Goal: Check status: Check status

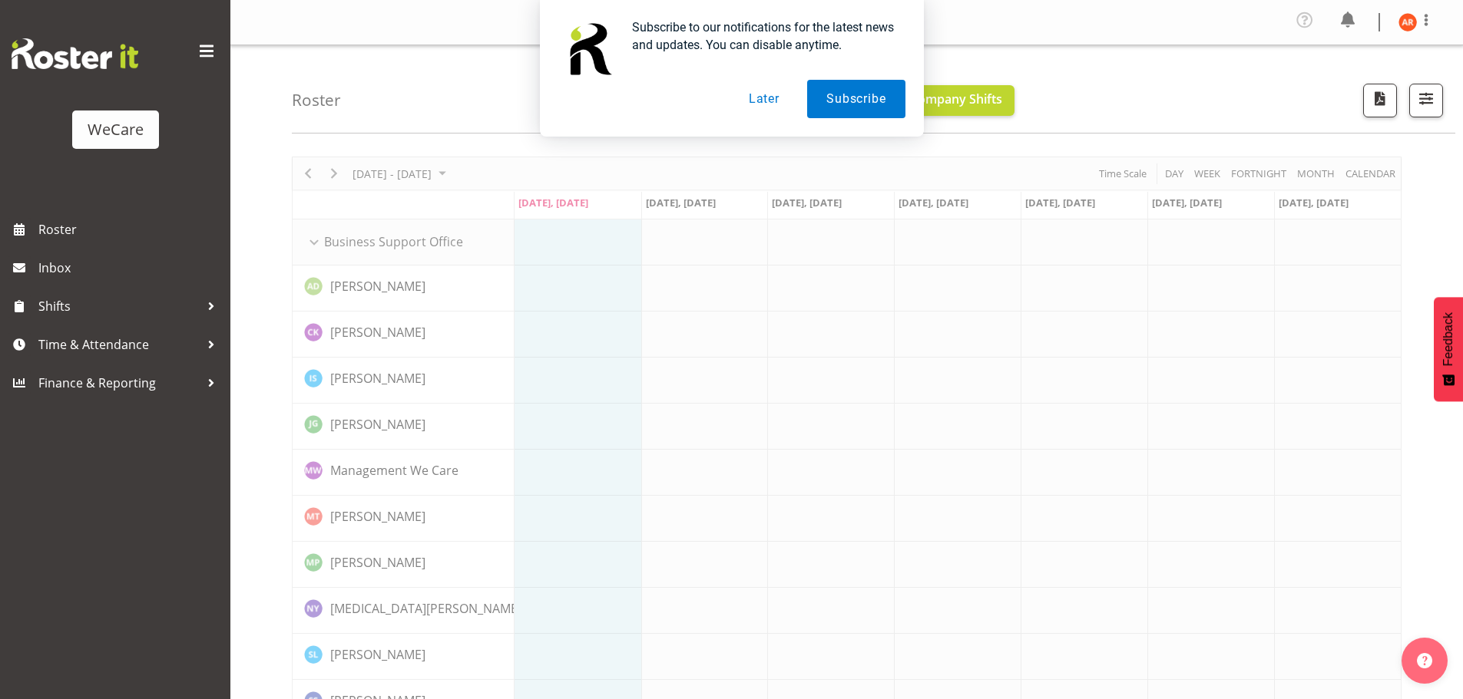
click at [768, 101] on button "Later" at bounding box center [763, 99] width 69 height 38
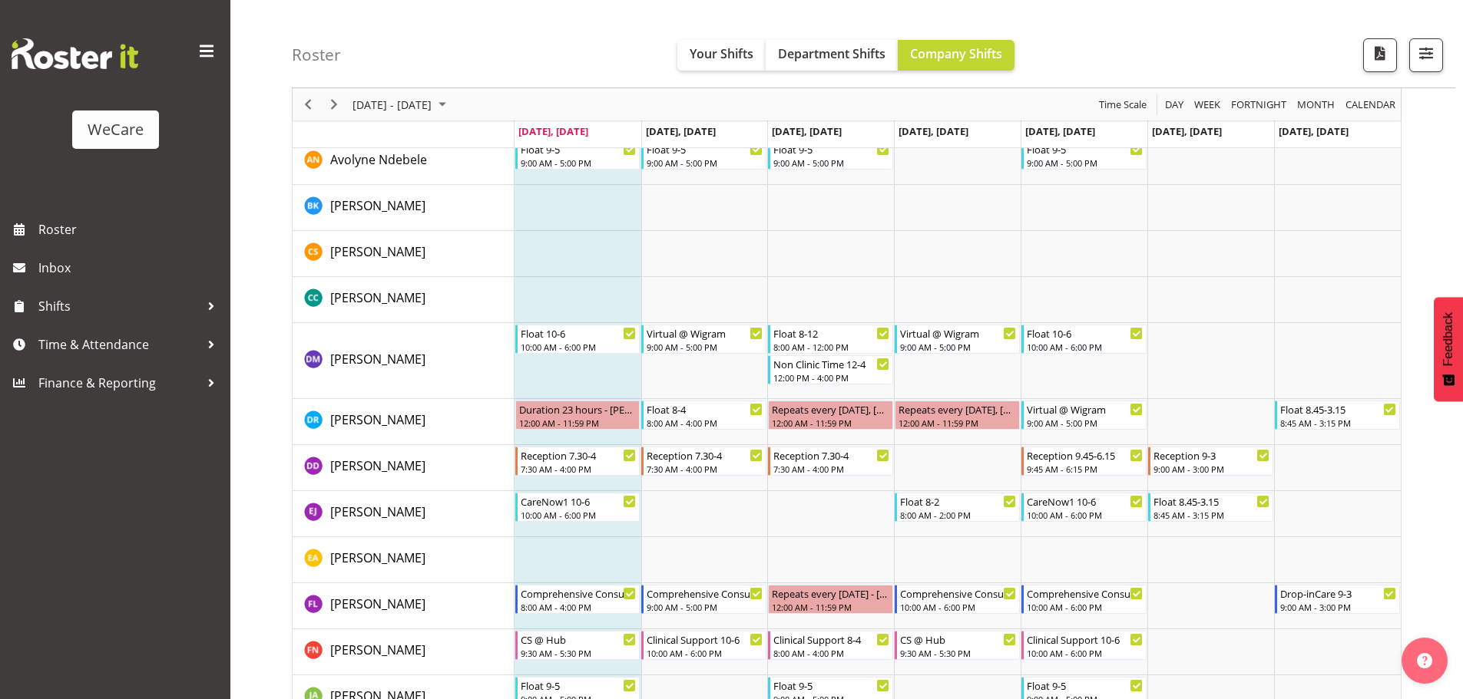
scroll to position [4628, 0]
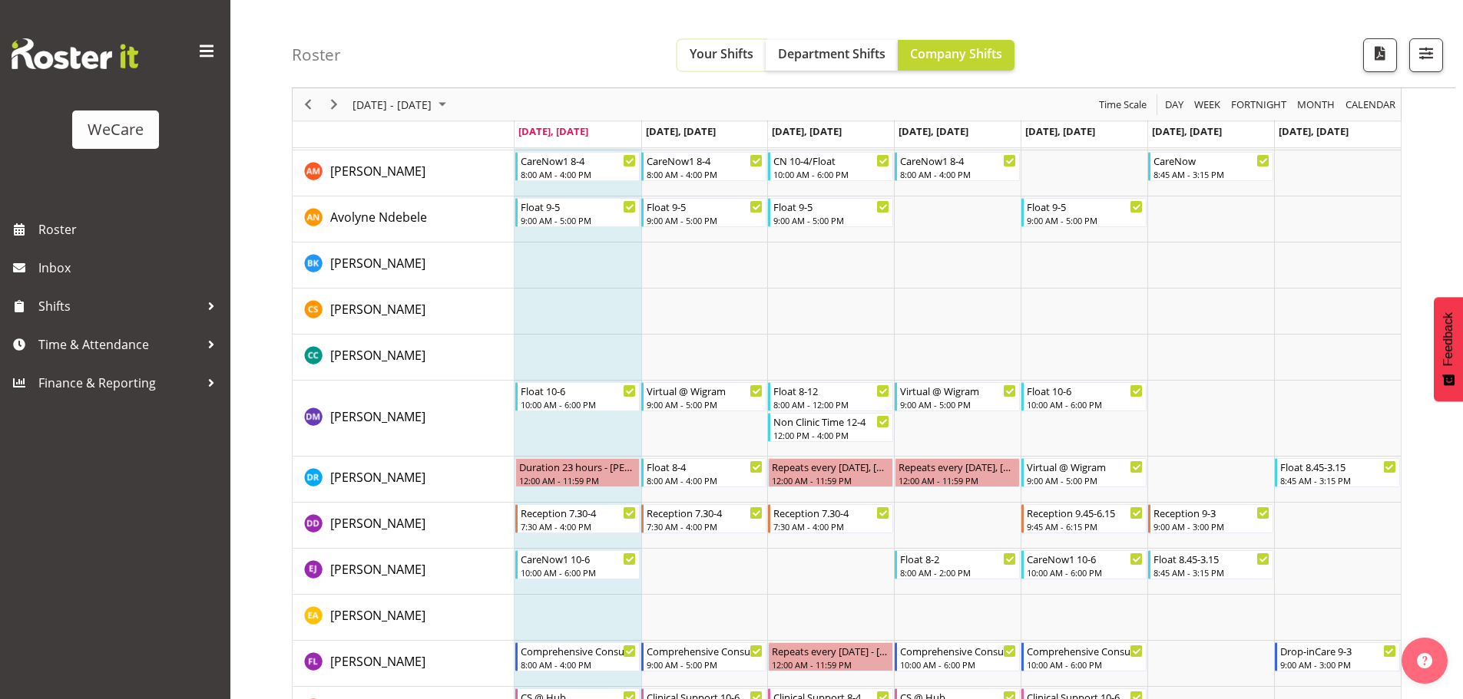
click at [713, 51] on span "Your Shifts" at bounding box center [722, 53] width 64 height 17
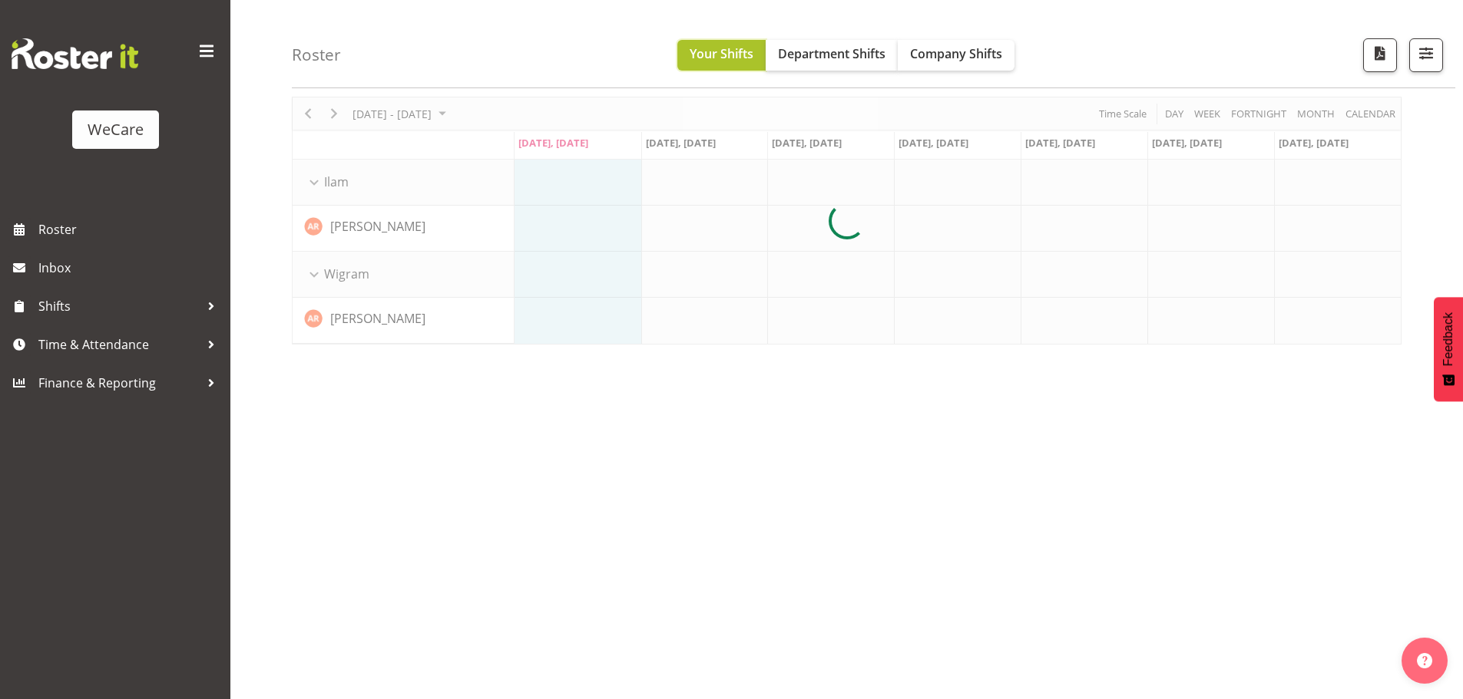
scroll to position [60, 0]
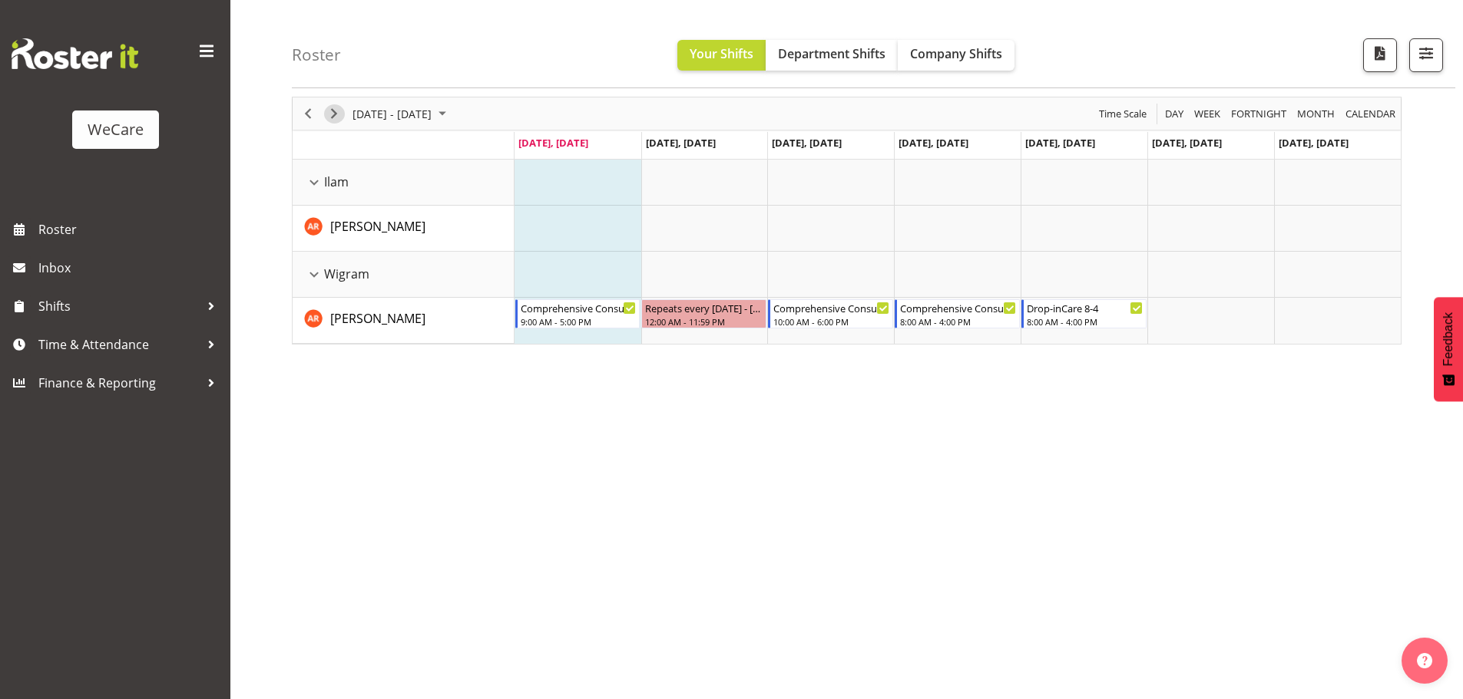
click at [327, 111] on span "Next" at bounding box center [334, 113] width 18 height 19
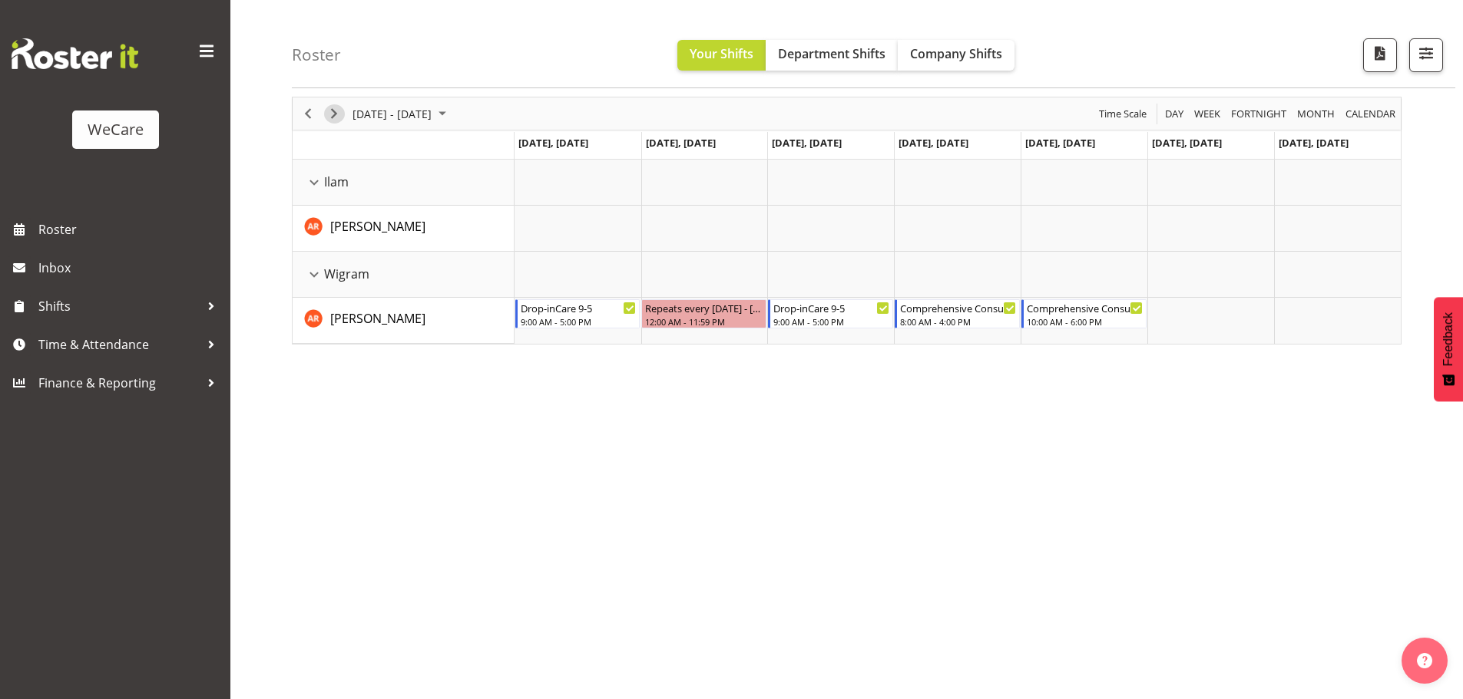
click at [327, 111] on span "Next" at bounding box center [334, 113] width 18 height 19
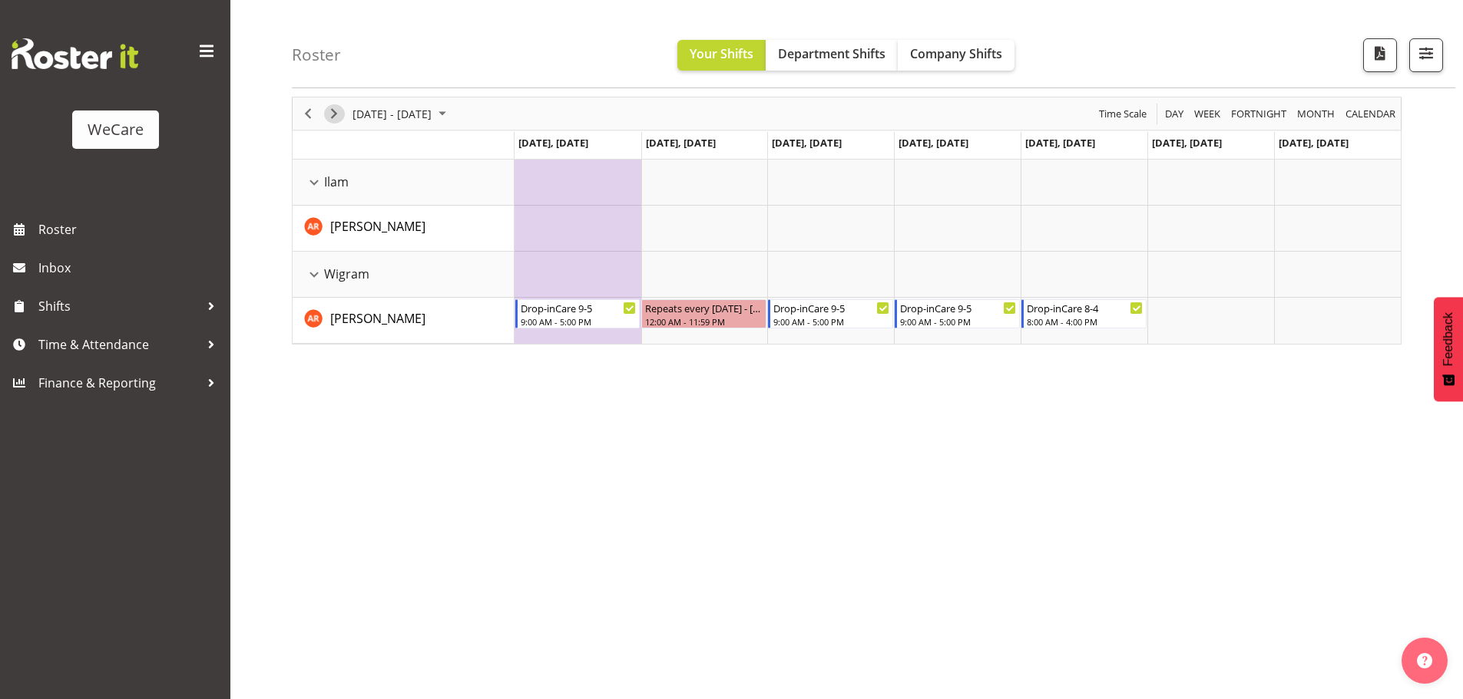
click at [327, 111] on span "Next" at bounding box center [334, 113] width 18 height 19
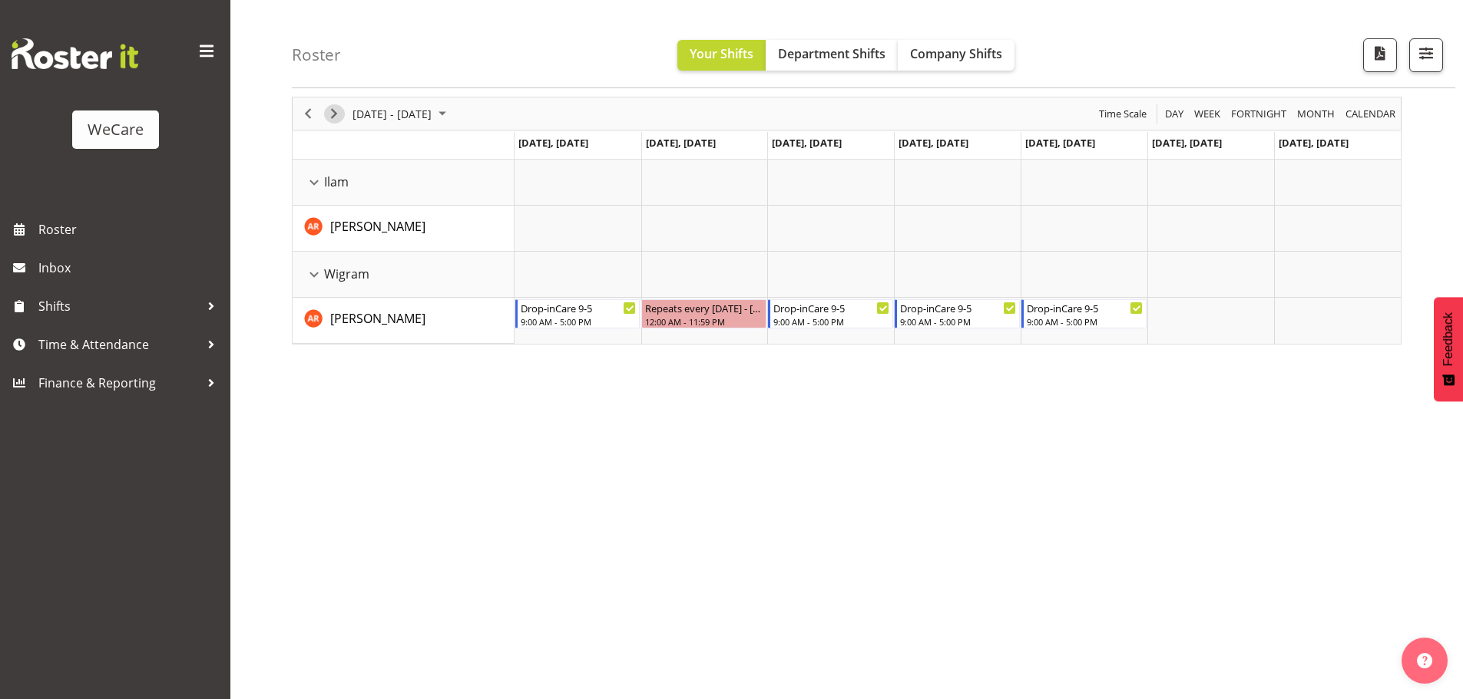
click at [334, 118] on span "Next" at bounding box center [334, 113] width 18 height 19
click at [329, 110] on span "Next" at bounding box center [334, 113] width 18 height 19
click at [339, 112] on span "Next" at bounding box center [334, 113] width 18 height 19
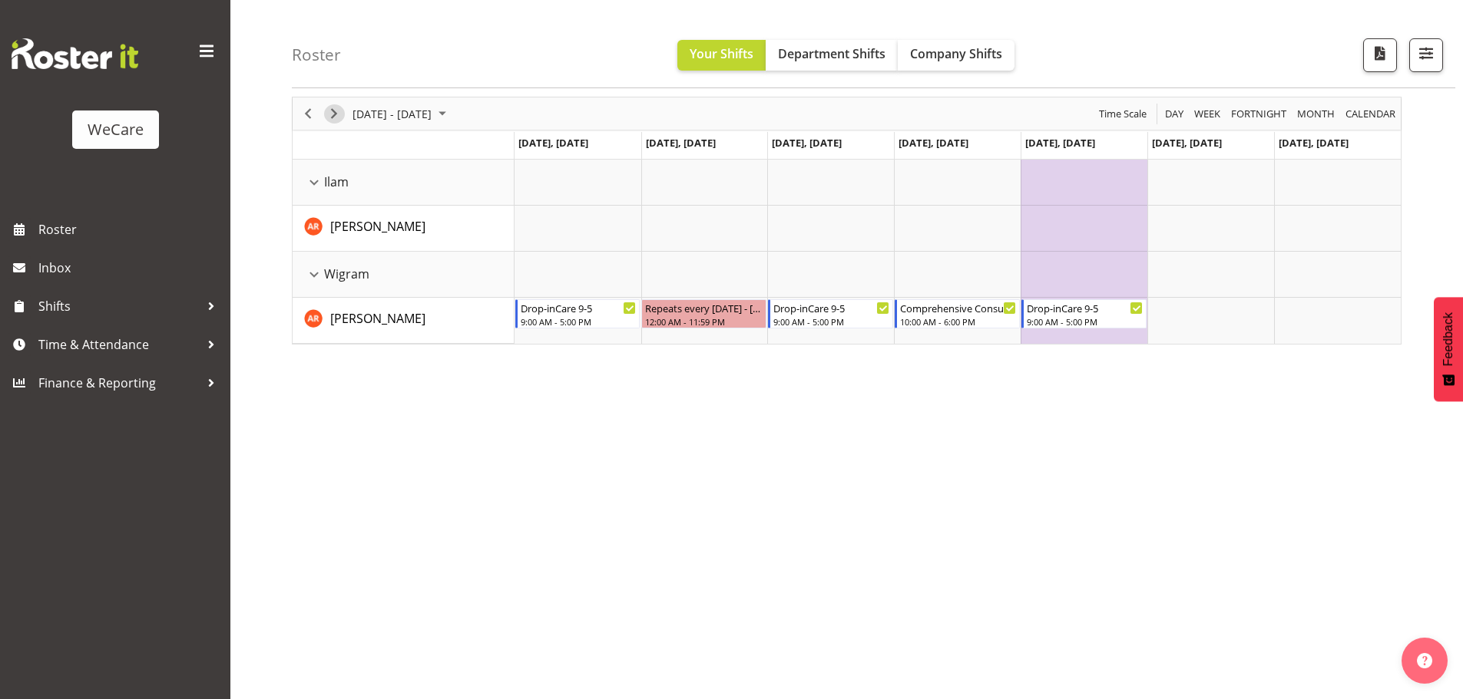
click at [337, 115] on span "Next" at bounding box center [334, 113] width 18 height 19
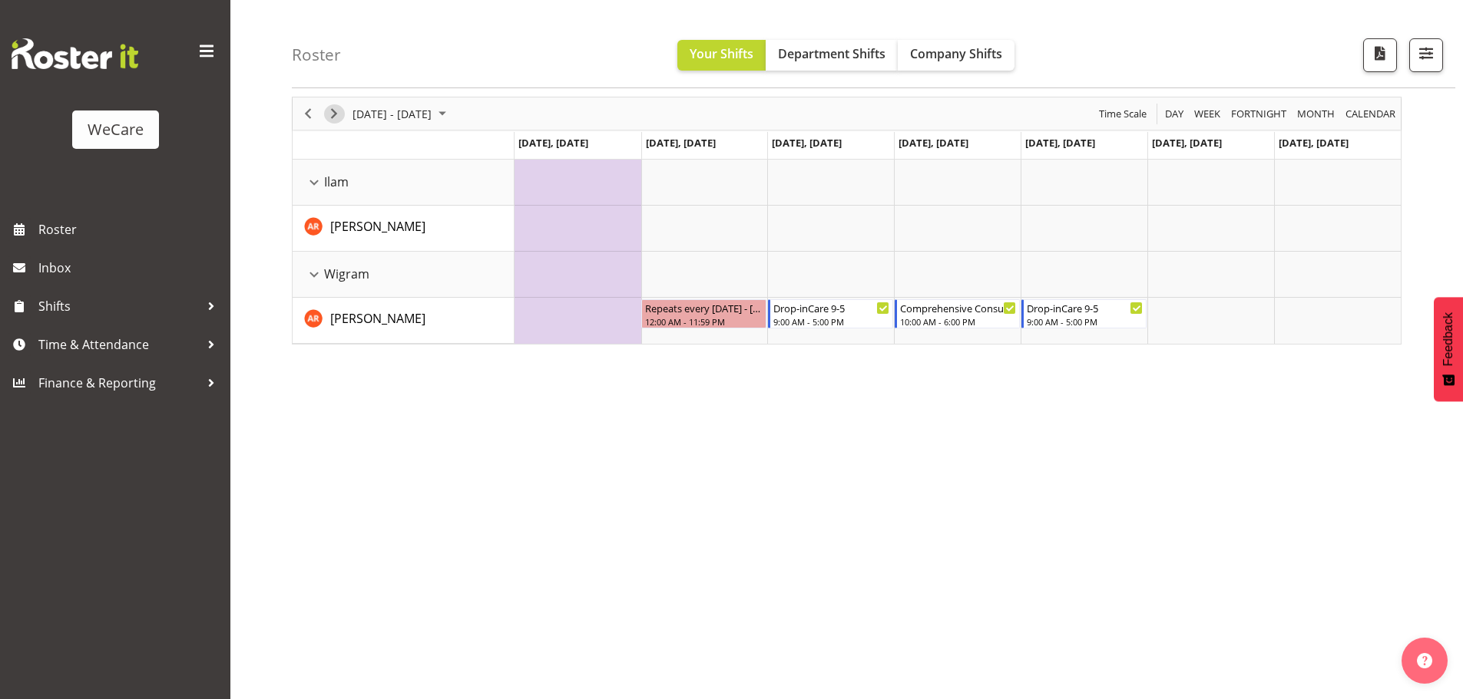
click at [337, 115] on span "Next" at bounding box center [334, 113] width 18 height 19
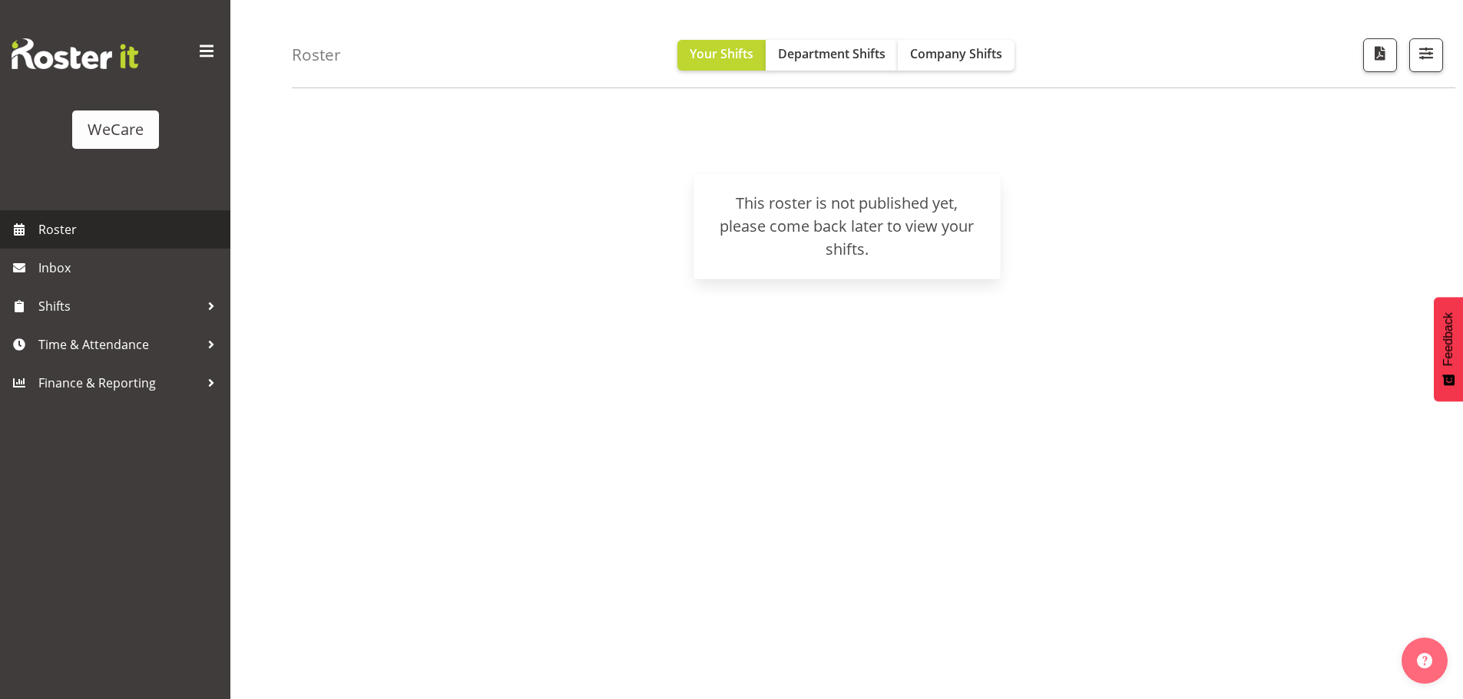
click at [50, 232] on span "Roster" at bounding box center [130, 229] width 184 height 23
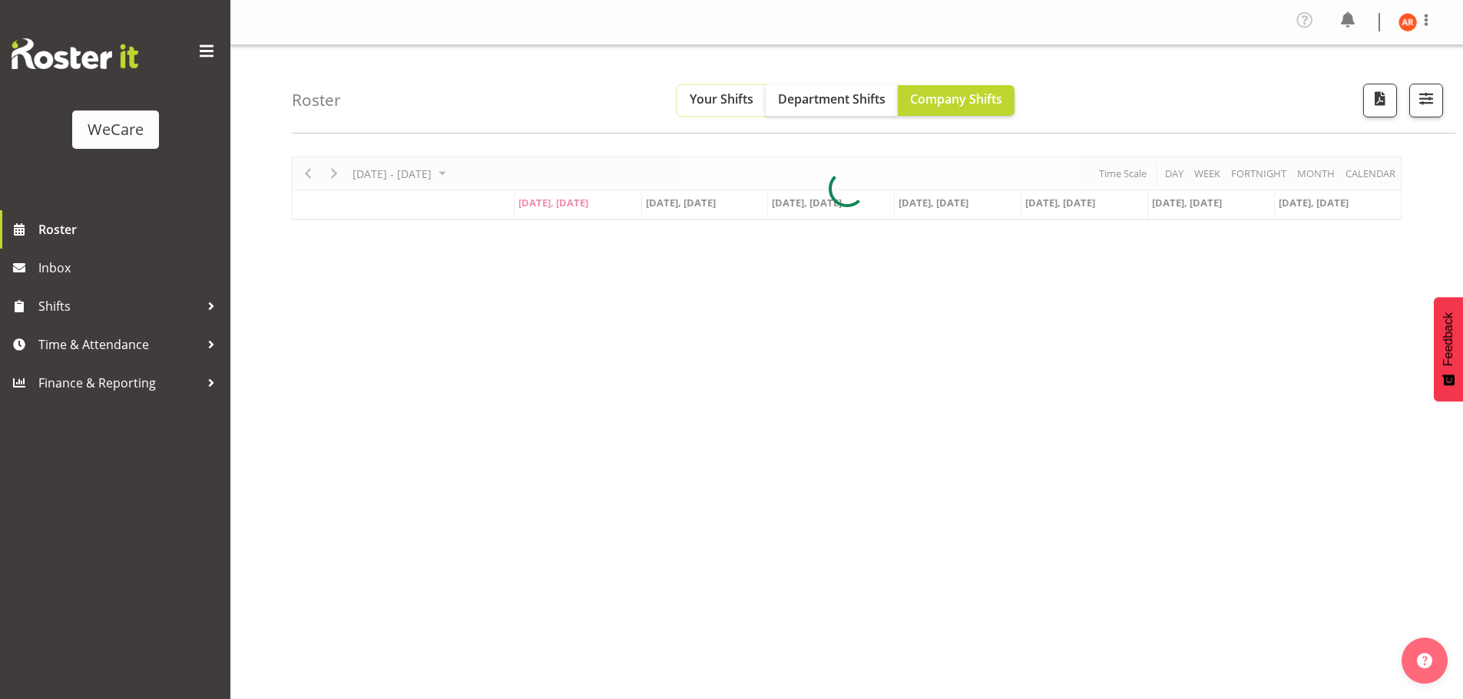
click at [723, 103] on span "Your Shifts" at bounding box center [722, 99] width 64 height 17
